Goal: Task Accomplishment & Management: Complete application form

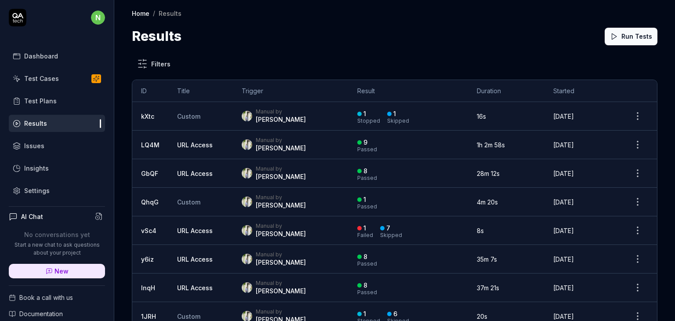
click at [47, 81] on div "Test Cases" at bounding box center [41, 78] width 35 height 9
click at [47, 97] on div "Test Plans" at bounding box center [40, 100] width 33 height 9
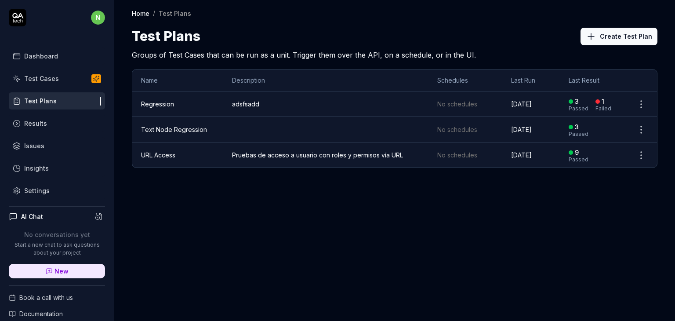
click at [195, 229] on div "Home / Test Plans Home / Test Plans Test Plans Create Test Plan Groups of Test …" at bounding box center [394, 160] width 561 height 321
click at [52, 77] on div "Test Cases" at bounding box center [41, 78] width 35 height 9
click at [52, 56] on div "Dashboard" at bounding box center [41, 55] width 34 height 9
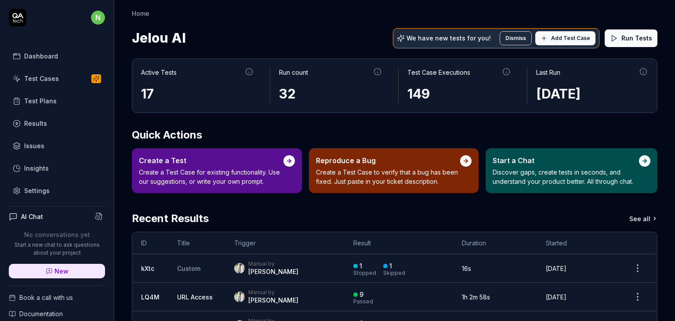
click at [551, 36] on span "Add Test Case" at bounding box center [570, 38] width 39 height 8
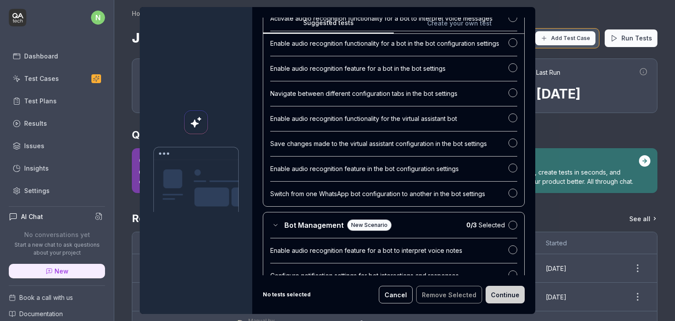
scroll to position [2155, 0]
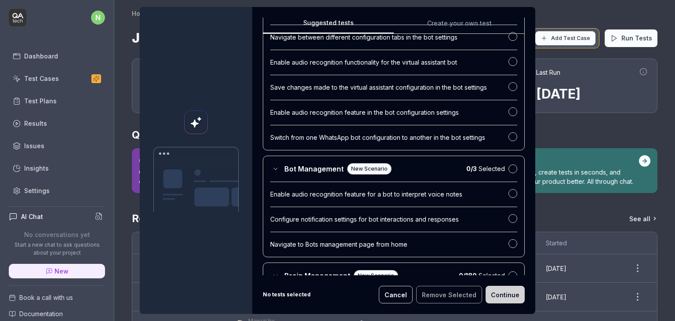
click at [271, 297] on b "No tests selected" at bounding box center [287, 295] width 48 height 8
click at [277, 295] on b "No tests selected" at bounding box center [287, 295] width 48 height 8
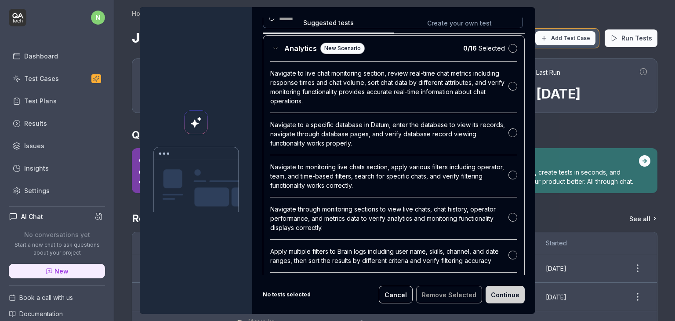
scroll to position [0, 0]
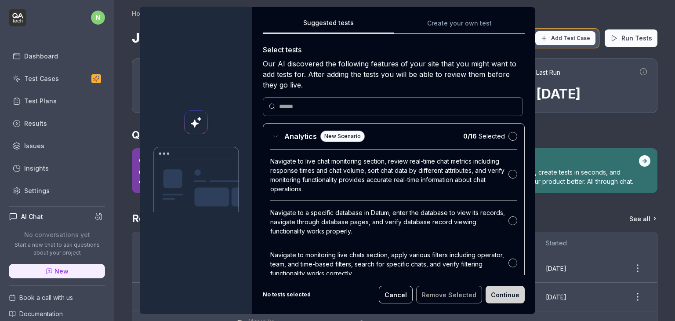
click at [454, 24] on button "Create your own test" at bounding box center [459, 26] width 131 height 16
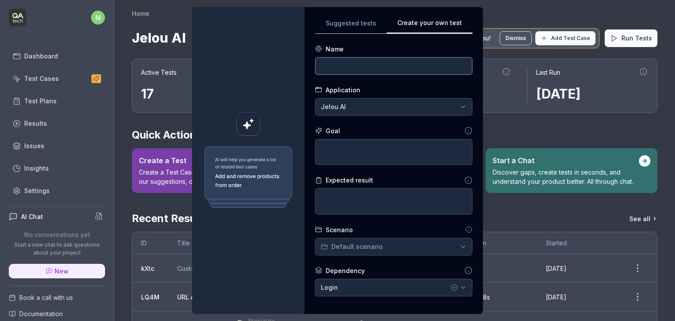
click at [408, 68] on input at bounding box center [393, 66] width 157 height 18
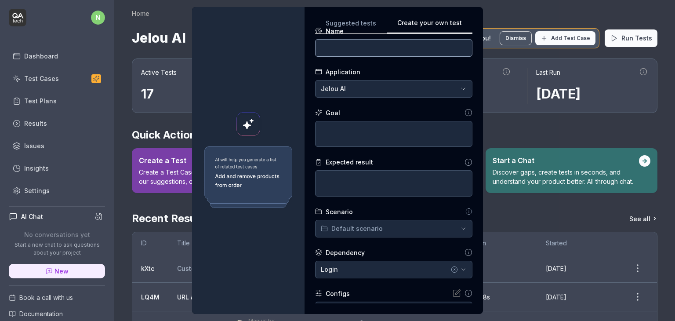
scroll to position [44, 0]
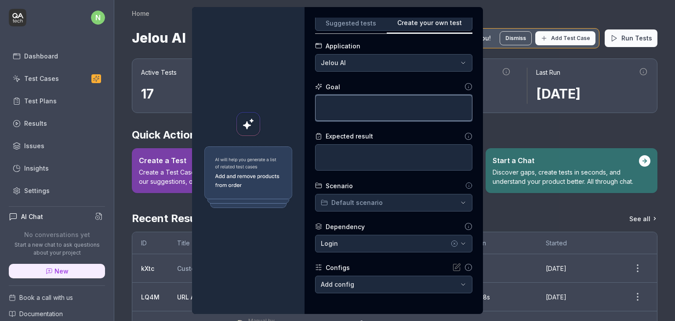
click at [408, 115] on textarea at bounding box center [393, 108] width 157 height 26
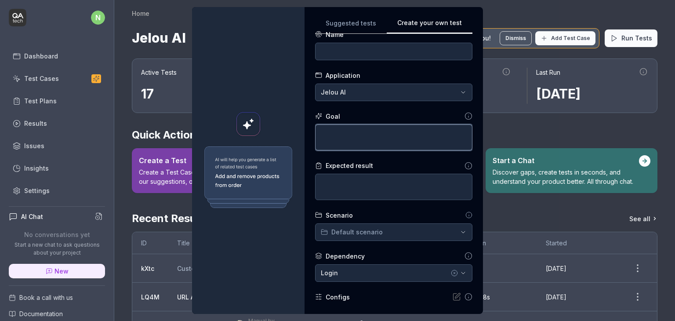
scroll to position [0, 0]
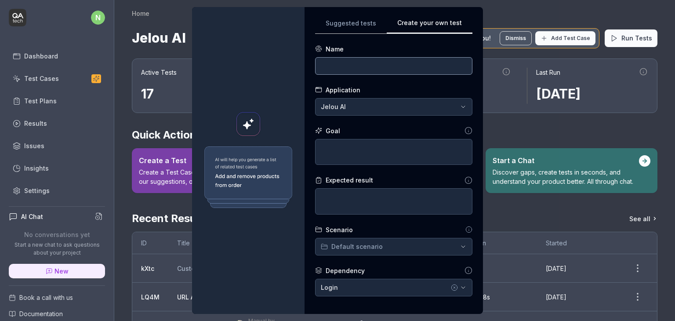
click at [362, 66] on input at bounding box center [393, 66] width 157 height 18
